Goal: Task Accomplishment & Management: Manage account settings

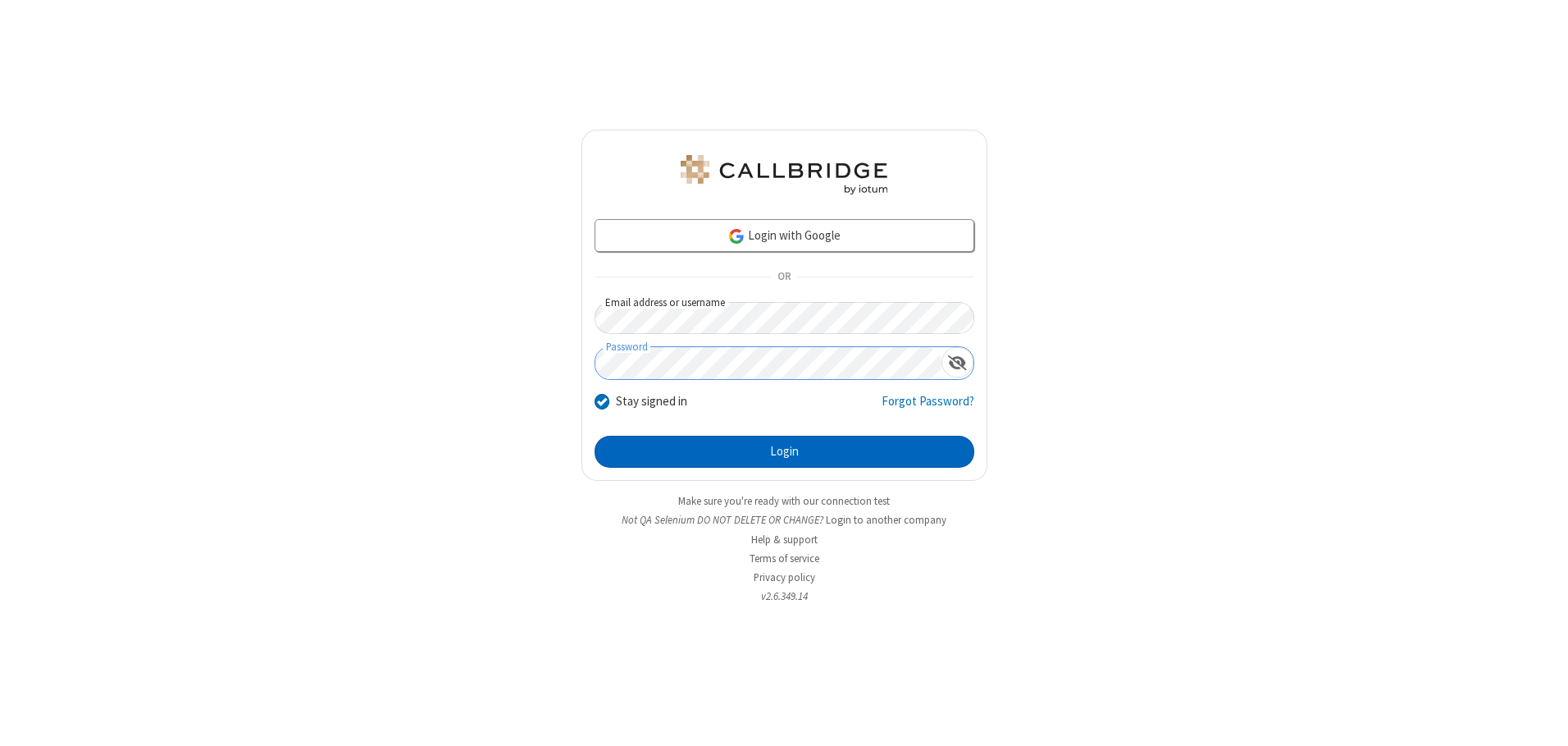
click at [784, 451] on button "Login" at bounding box center [784, 452] width 380 height 33
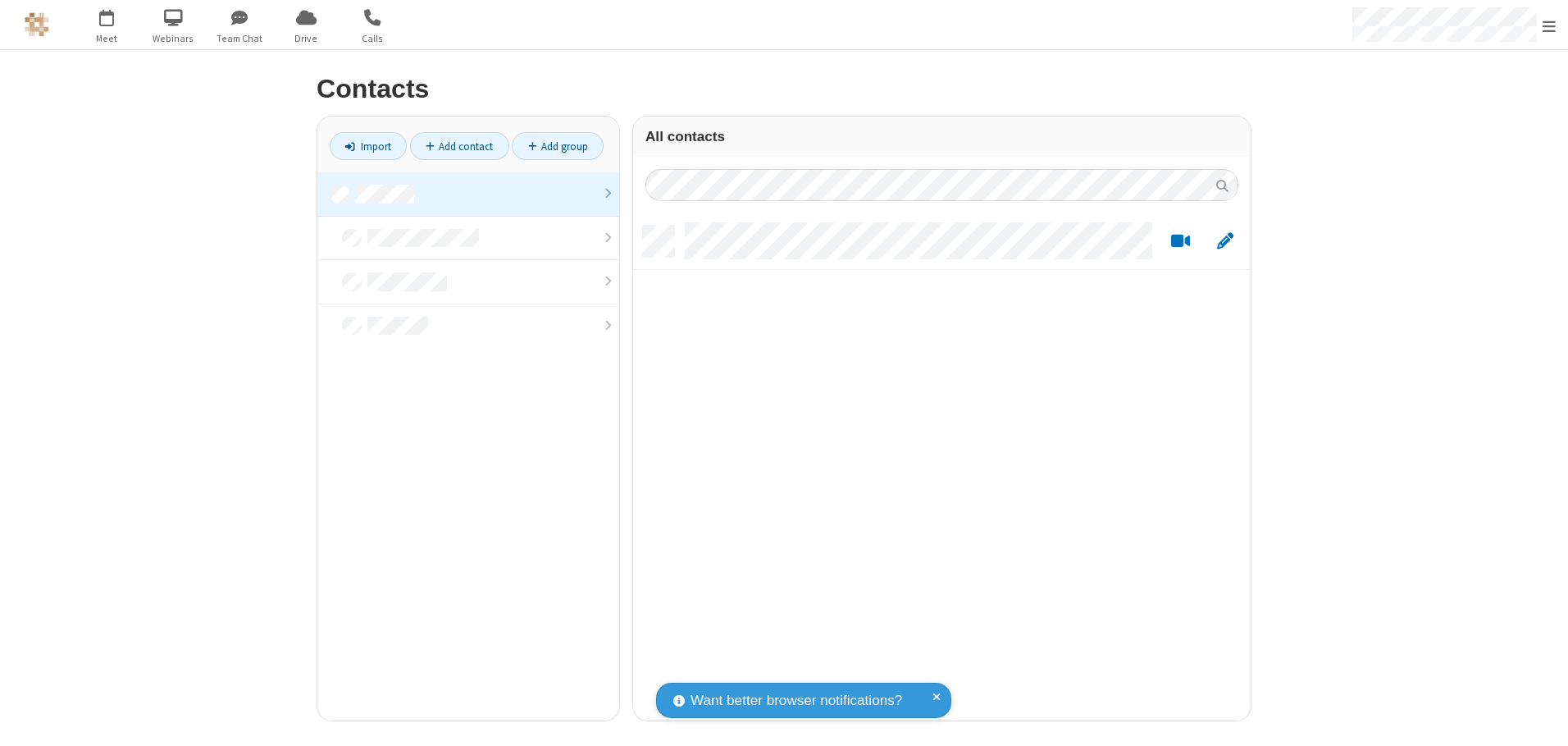
scroll to position [495, 605]
click at [469, 193] on link at bounding box center [468, 194] width 302 height 45
click at [459, 146] on link "Add contact" at bounding box center [459, 145] width 99 height 28
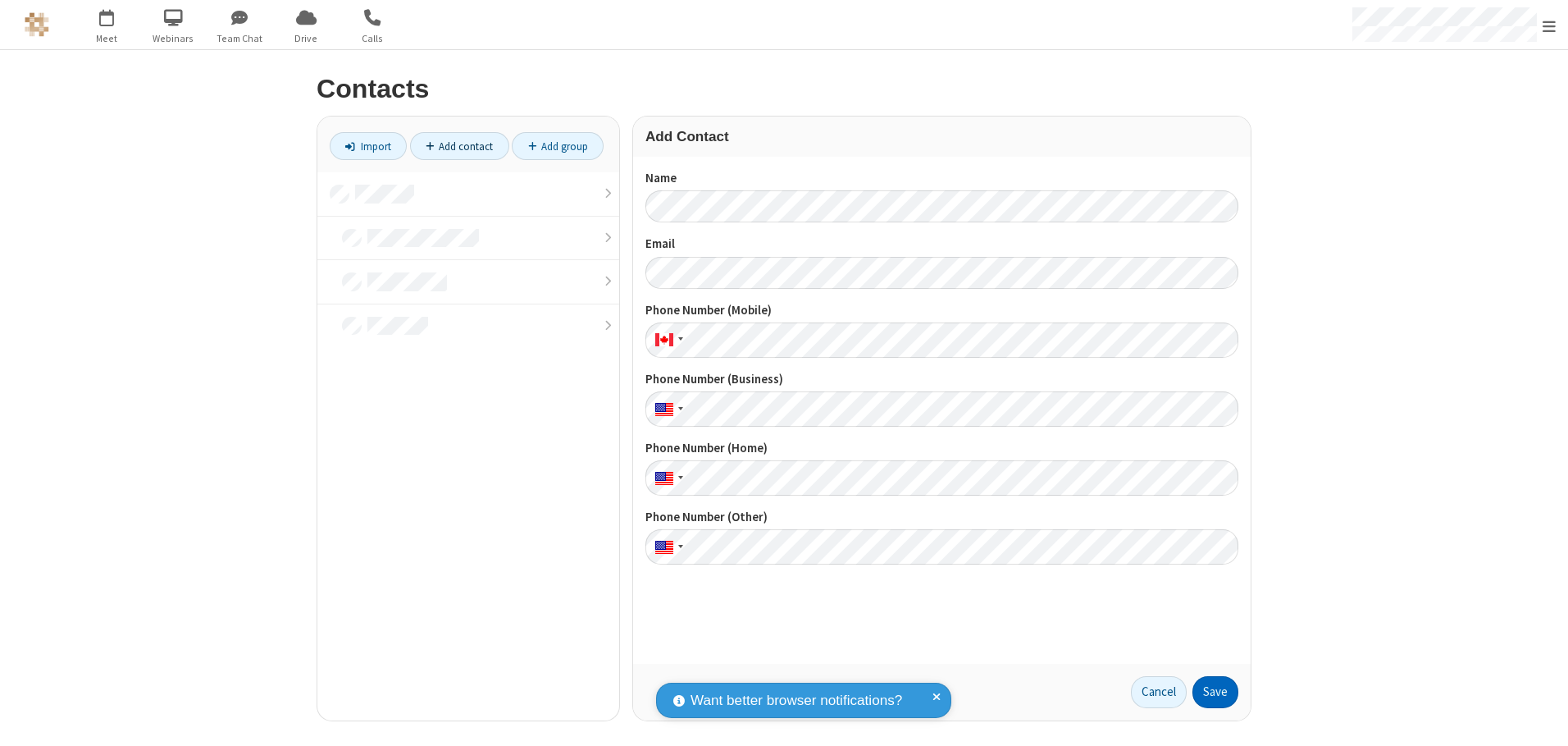
click at [1215, 692] on button "Save" at bounding box center [1215, 692] width 46 height 33
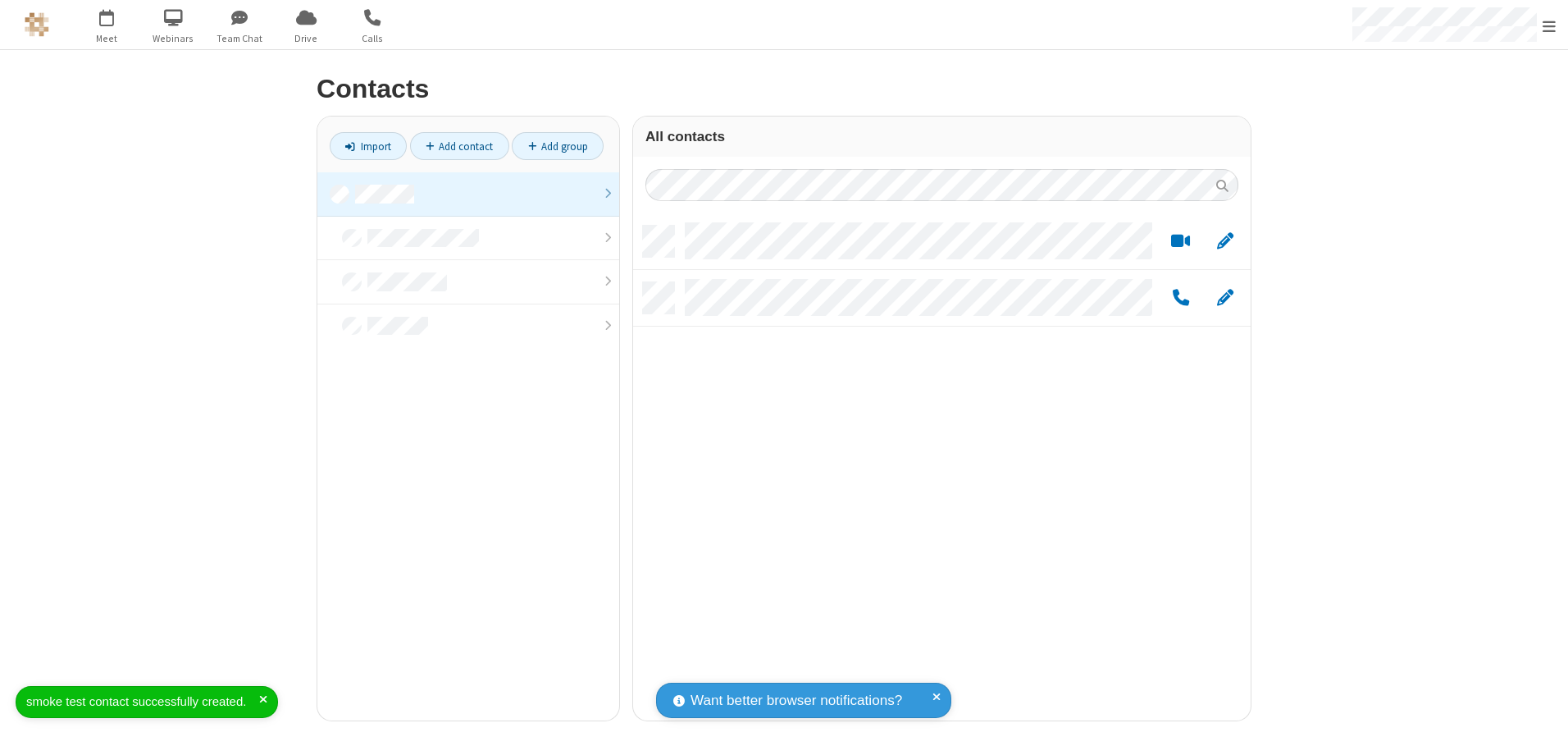
scroll to position [495, 605]
click at [459, 146] on link "Add contact" at bounding box center [459, 145] width 99 height 28
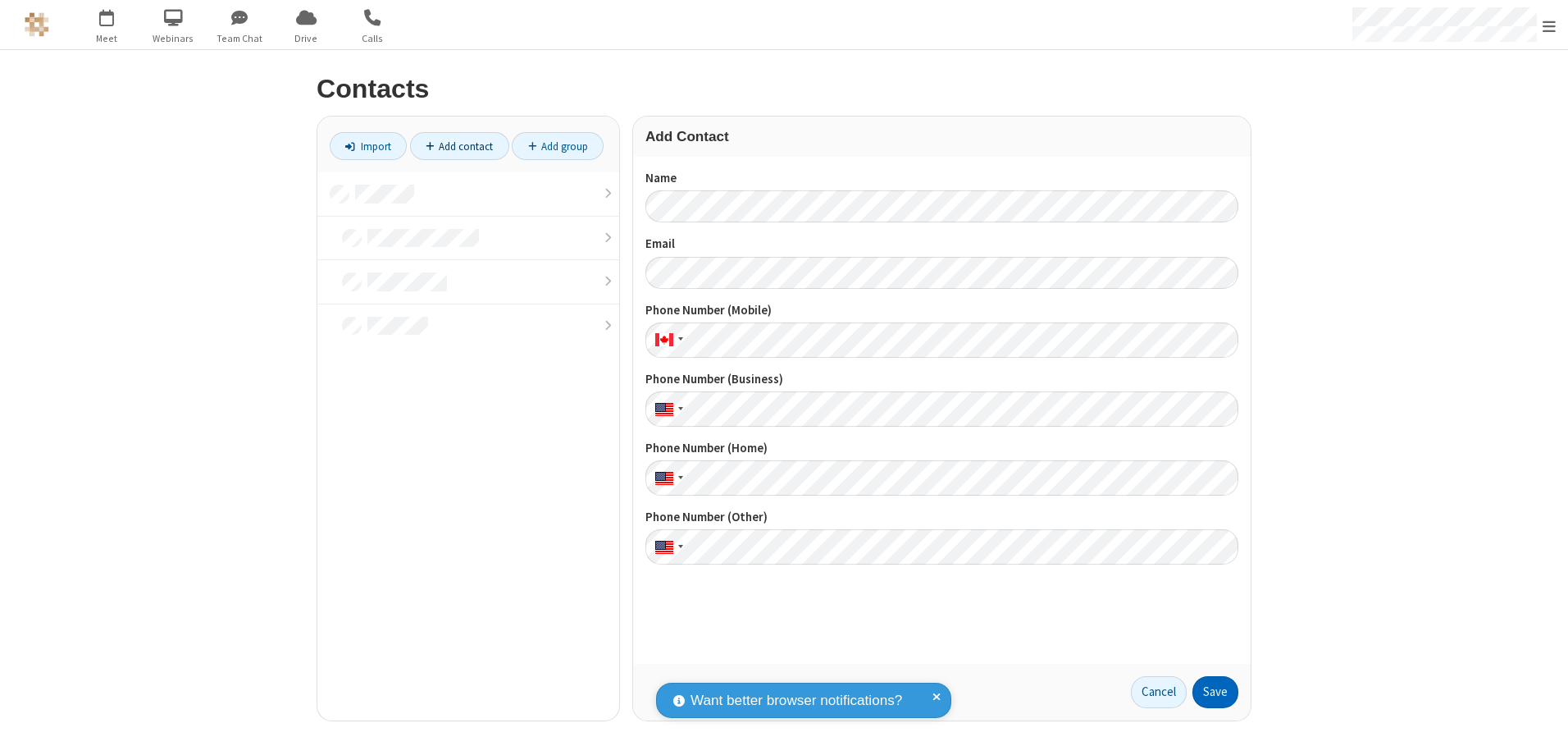
click at [1215, 692] on button "Save" at bounding box center [1215, 692] width 46 height 33
